Goal: Submit feedback/report problem

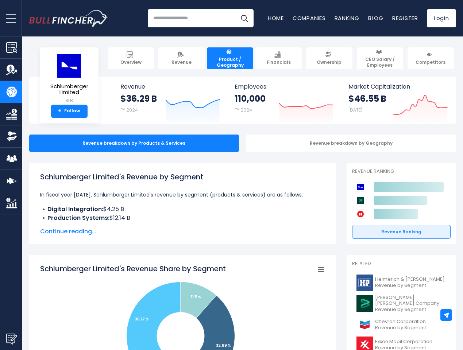
click at [11, 18] on span "open menu" at bounding box center [11, 18] width 10 height 1
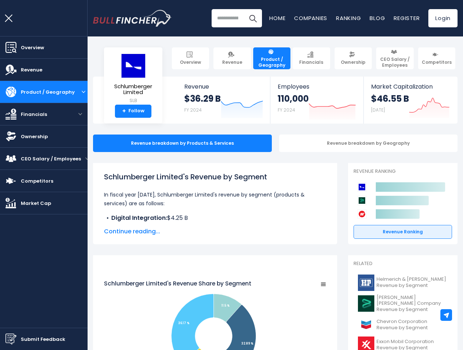
click at [11, 339] on img "Submit Feedback" at bounding box center [10, 338] width 11 height 11
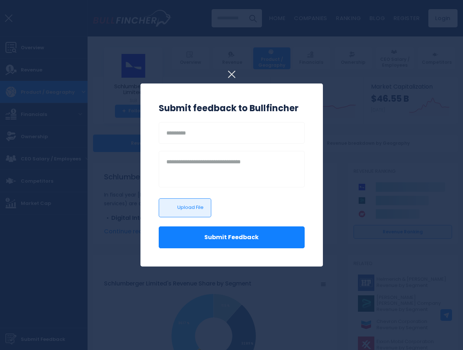
click at [446, 315] on div at bounding box center [231, 175] width 463 height 350
click at [187, 106] on h3 "Submit feedback to Bullfincher" at bounding box center [232, 108] width 146 height 13
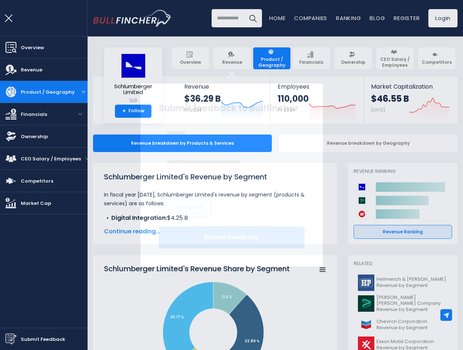
click at [300, 106] on h3 "Submit feedback to Bullfincher" at bounding box center [232, 108] width 146 height 13
click at [414, 106] on icon "Created with Highcharts 12.1.2" at bounding box center [429, 106] width 40 height 31
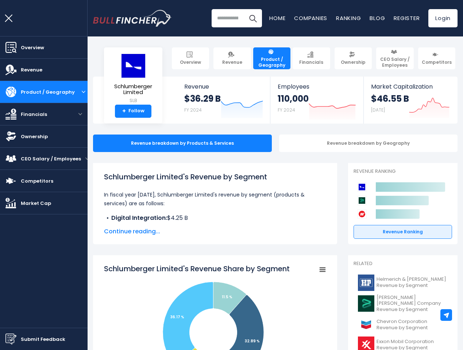
click at [345, 143] on div "Revenue breakdown by Geography" at bounding box center [368, 142] width 179 height 17
click at [177, 231] on span "Continue reading..." at bounding box center [215, 231] width 222 height 9
click at [177, 307] on icon "Schlumberger Limited's Revenue Share by Segment" at bounding box center [188, 323] width 50 height 83
click at [315, 270] on rect "Schlumberger Limited's Revenue Share by Segment" at bounding box center [215, 337] width 222 height 146
